Goal: Task Accomplishment & Management: Use online tool/utility

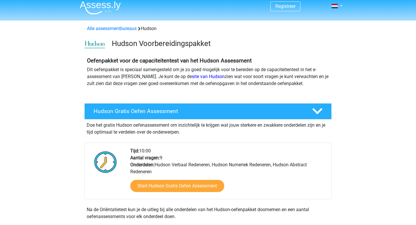
scroll to position [3, 0]
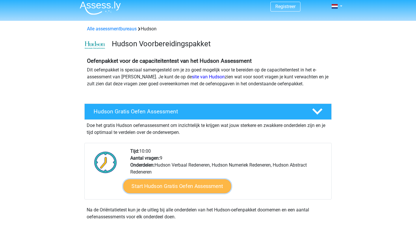
click at [209, 182] on link "Start Hudson Gratis Oefen Assessment" at bounding box center [177, 186] width 108 height 14
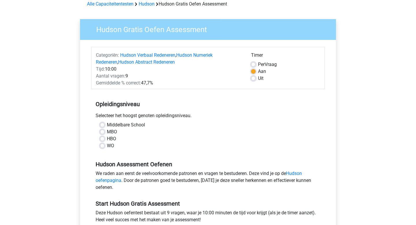
scroll to position [46, 0]
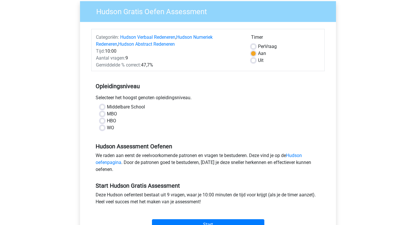
click at [107, 108] on label "Middelbare School" at bounding box center [126, 106] width 38 height 7
click at [101, 108] on input "Middelbare School" at bounding box center [102, 106] width 5 height 6
radio input "true"
click at [101, 117] on div "MBO" at bounding box center [208, 113] width 216 height 7
click at [107, 114] on label "MBO" at bounding box center [112, 113] width 10 height 7
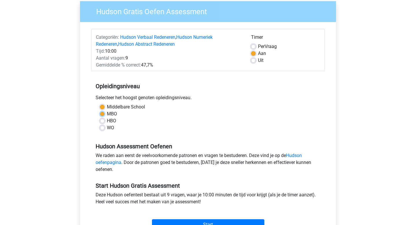
click at [101, 114] on input "MBO" at bounding box center [102, 113] width 5 height 6
radio input "true"
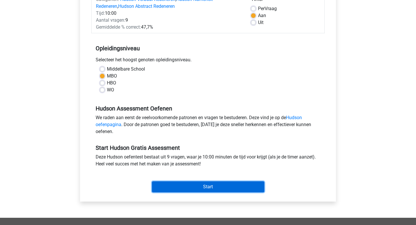
click at [180, 190] on input "Start" at bounding box center [208, 186] width 112 height 11
